Goal: Task Accomplishment & Management: Use online tool/utility

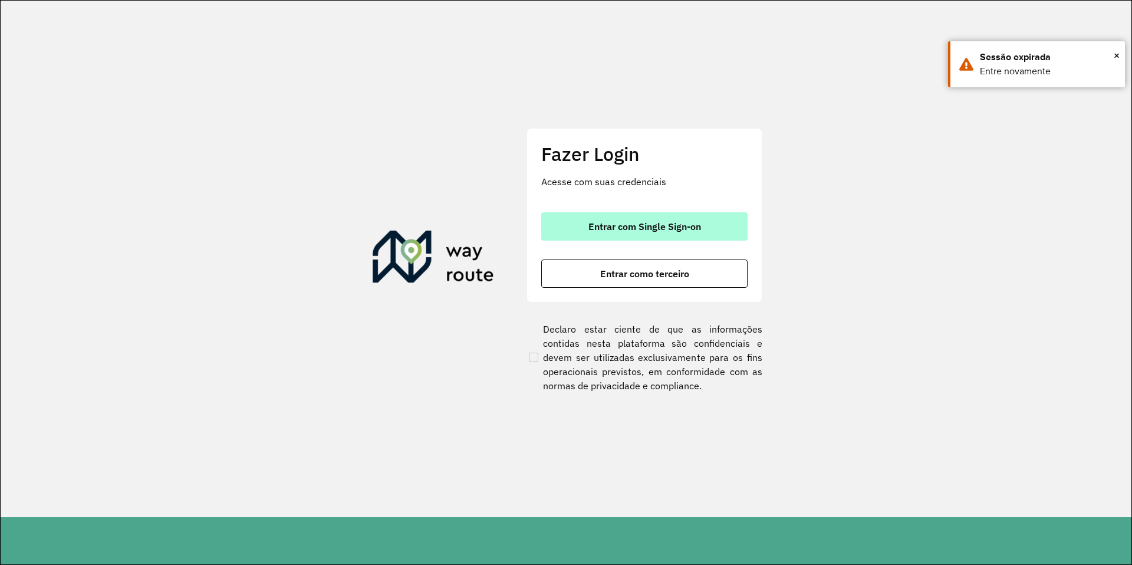
click at [623, 225] on span "Entrar com Single Sign-on" at bounding box center [645, 226] width 113 height 9
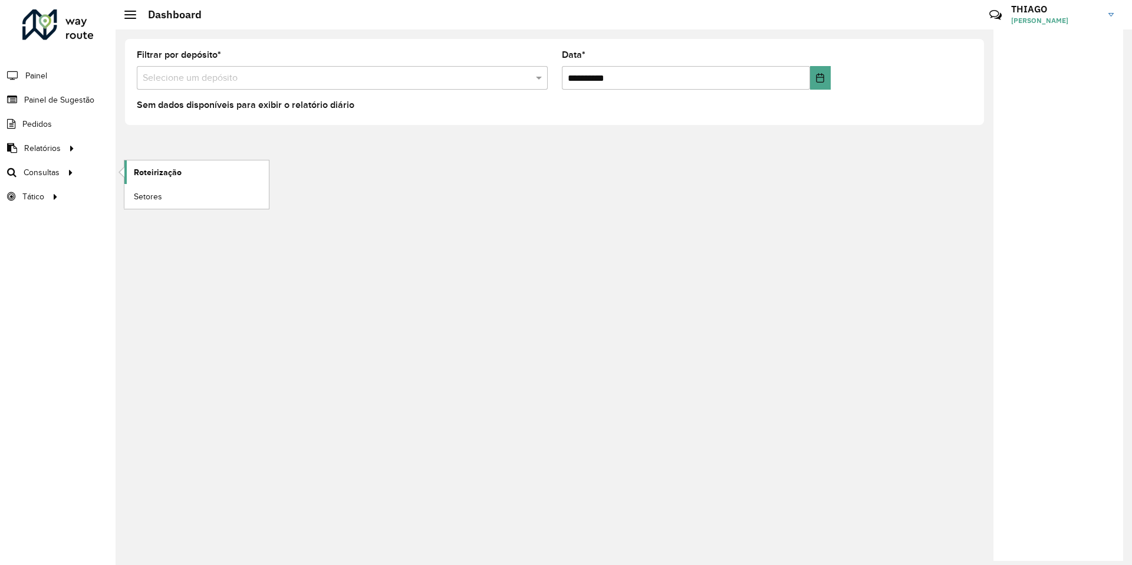
click at [141, 168] on span "Roteirização" at bounding box center [158, 172] width 48 height 12
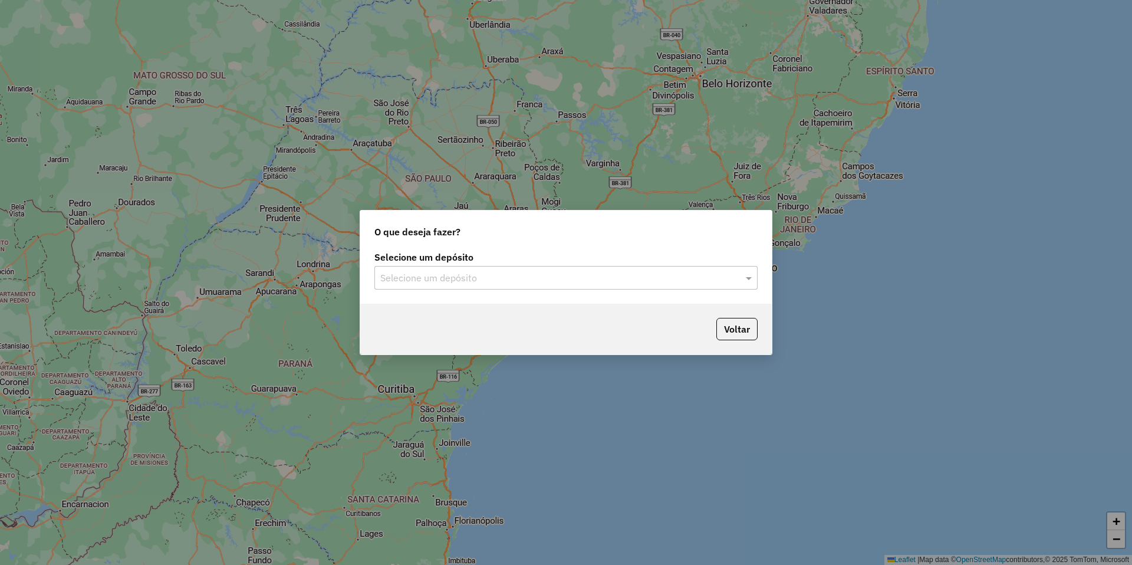
click at [487, 275] on input "text" at bounding box center [554, 278] width 348 height 14
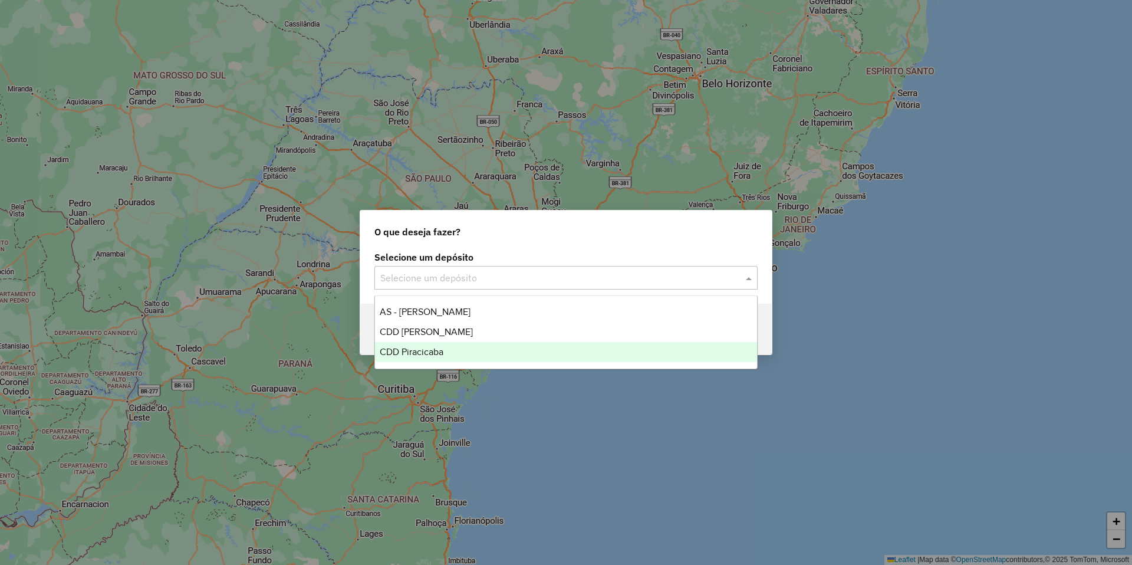
click at [432, 353] on span "CDD Piracicaba" at bounding box center [412, 352] width 64 height 10
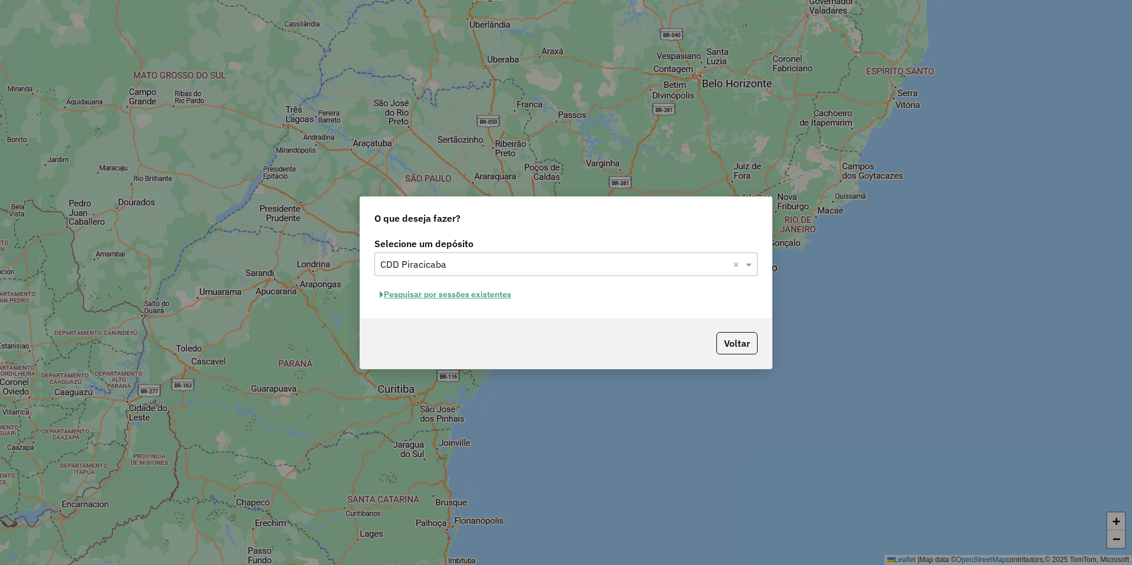
click at [453, 294] on button "Pesquisar por sessões existentes" at bounding box center [446, 294] width 142 height 18
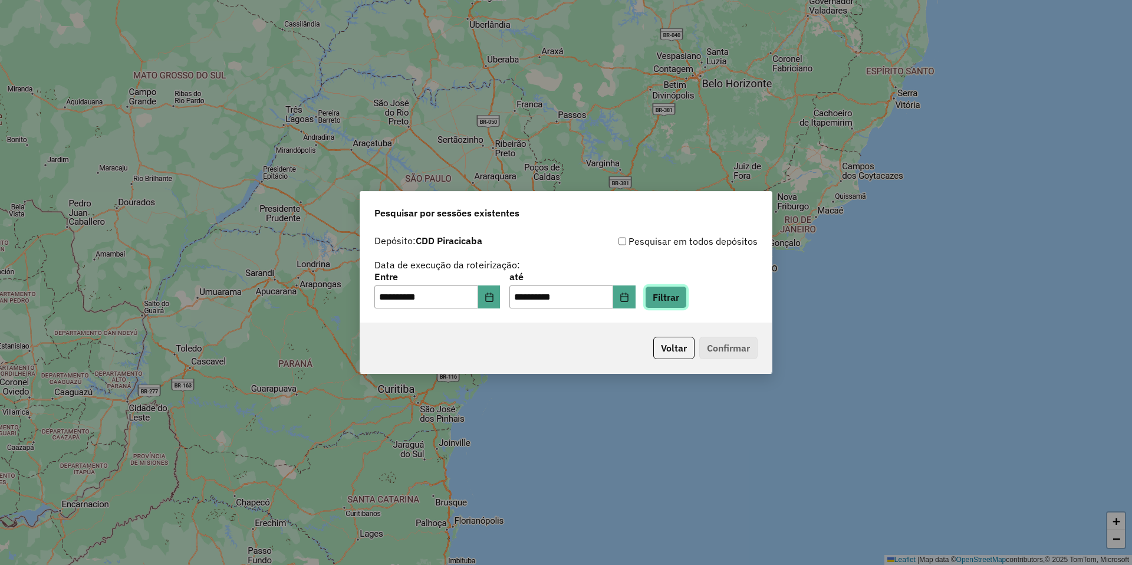
click at [668, 305] on button "Filtrar" at bounding box center [666, 297] width 42 height 22
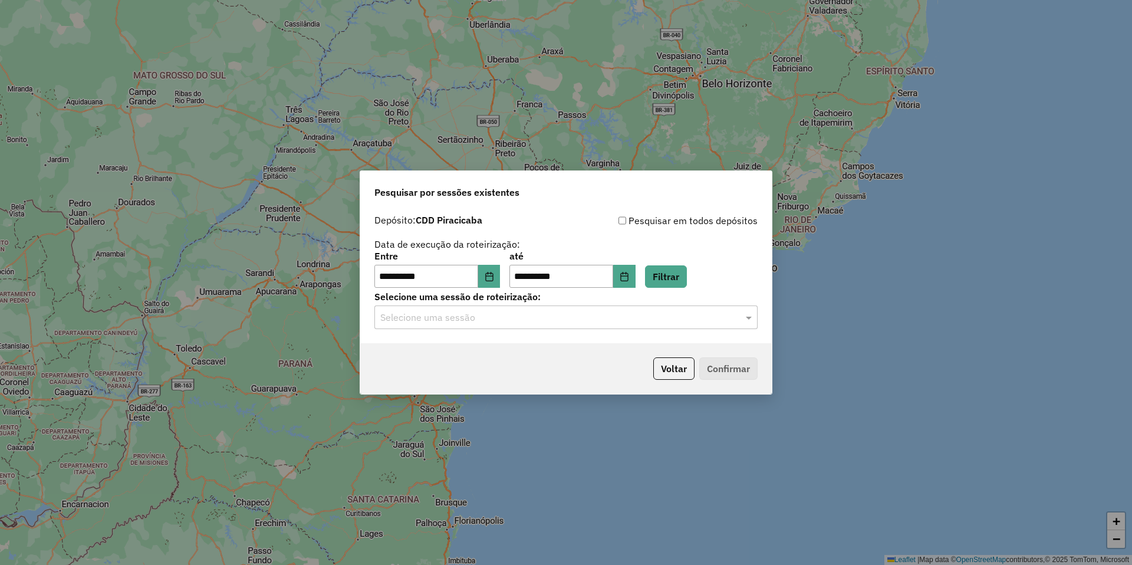
click at [444, 314] on input "text" at bounding box center [554, 318] width 348 height 14
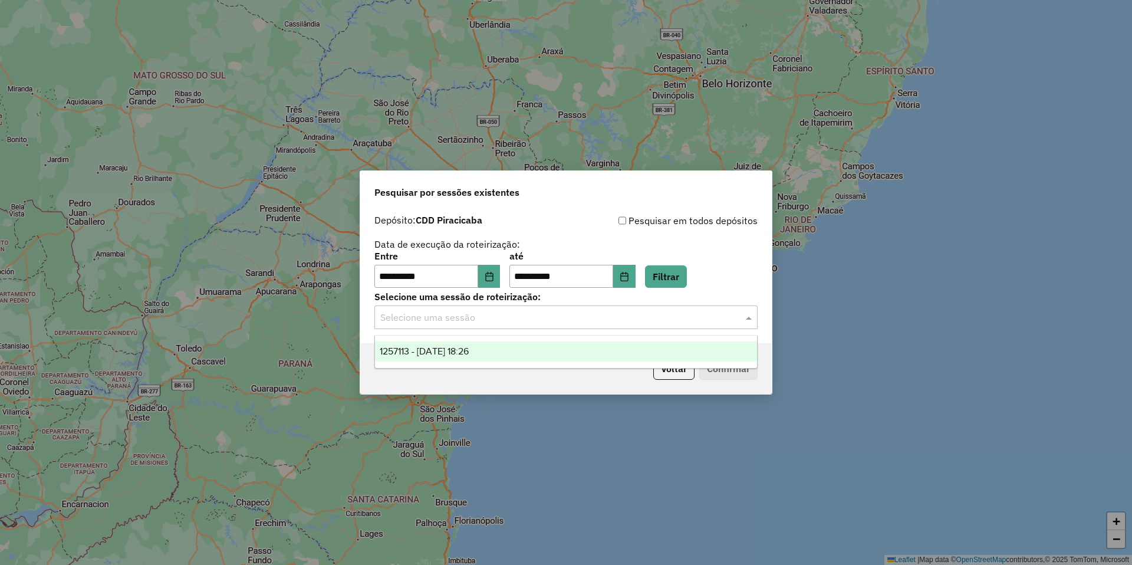
click at [464, 350] on span "1257113 - 01/09/2025 18:26" at bounding box center [424, 351] width 89 height 10
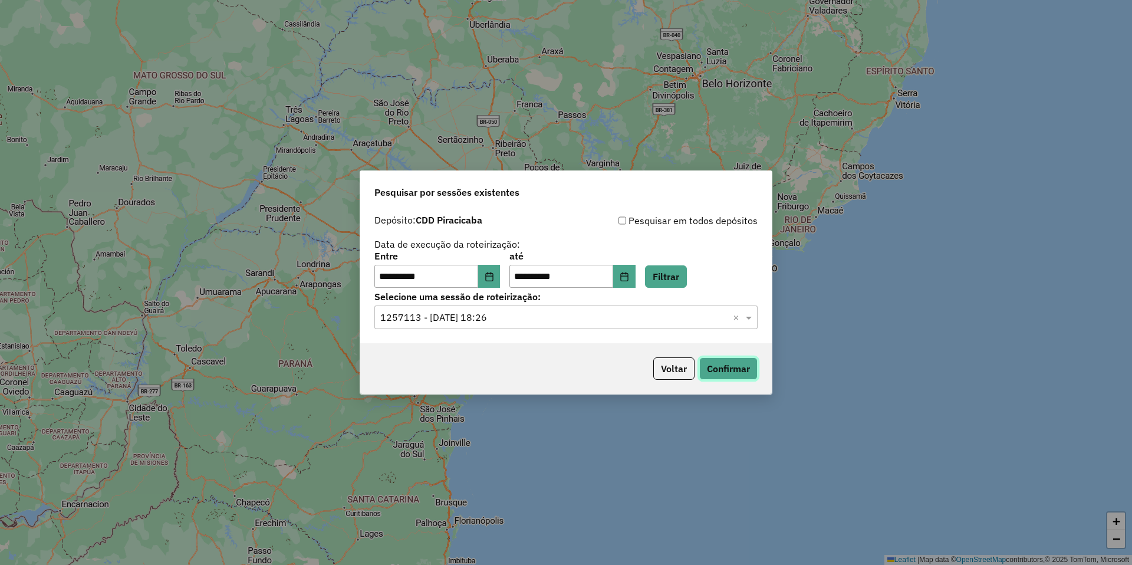
click at [714, 367] on button "Confirmar" at bounding box center [729, 368] width 58 height 22
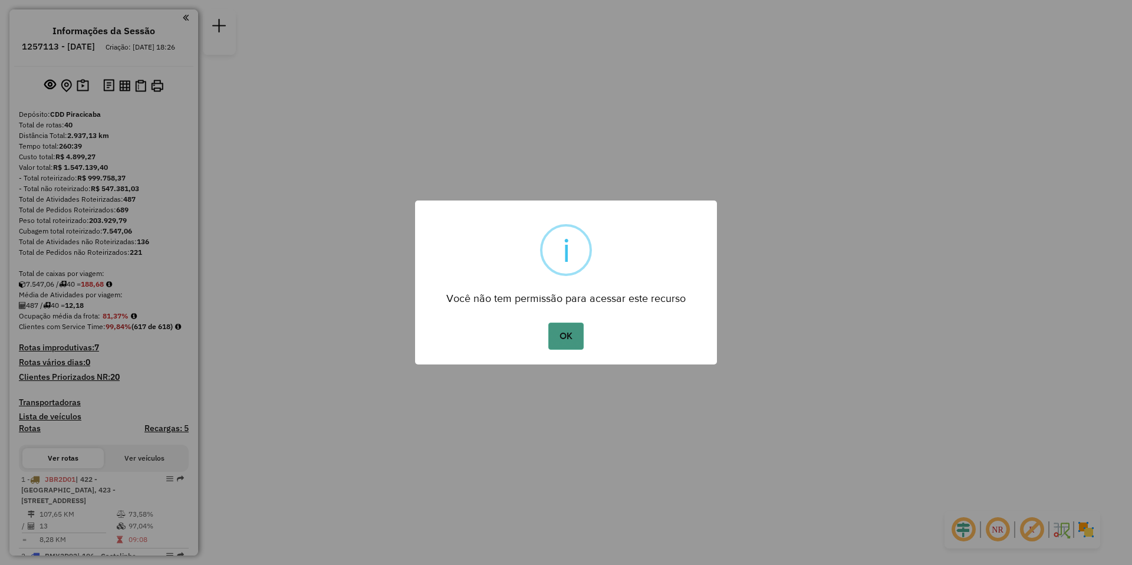
click at [571, 335] on button "OK" at bounding box center [566, 336] width 35 height 27
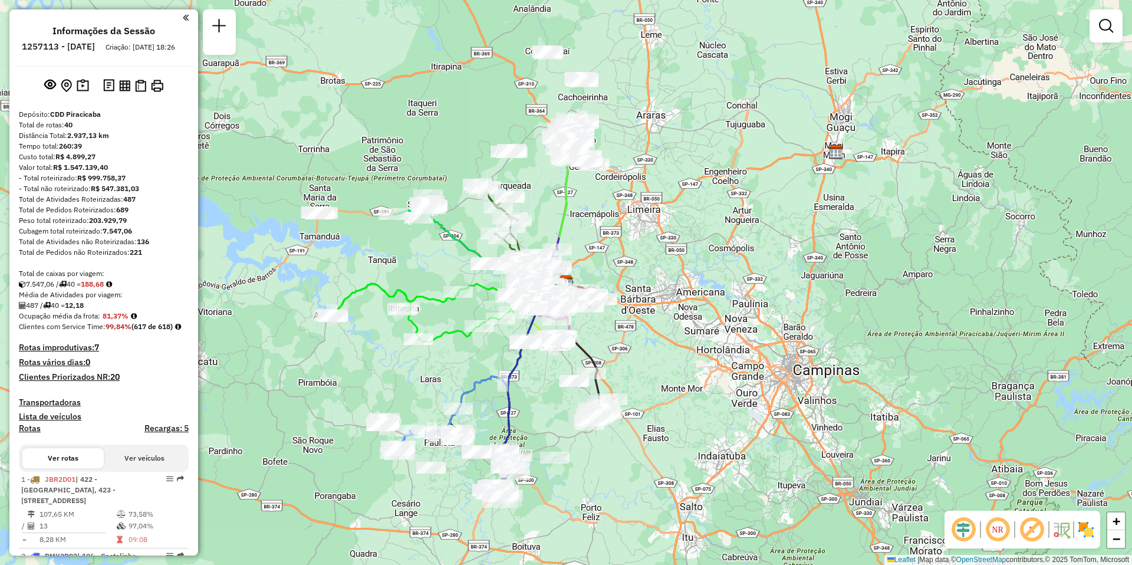
click at [1001, 533] on em at bounding box center [998, 529] width 28 height 28
